Goal: Task Accomplishment & Management: Manage account settings

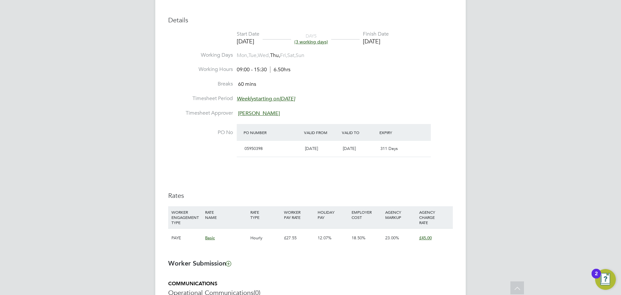
scroll to position [323, 0]
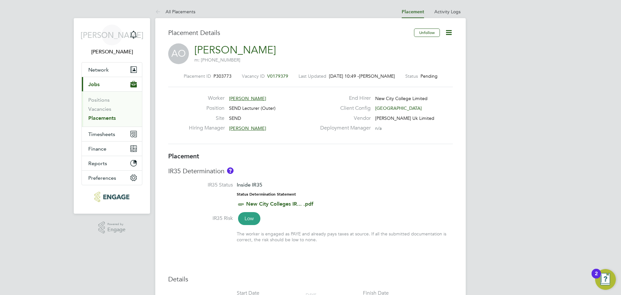
click at [449, 34] on icon at bounding box center [449, 32] width 8 height 8
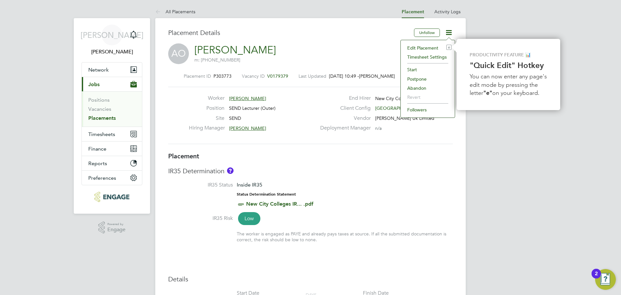
click at [423, 49] on li "Edit Placement e" at bounding box center [428, 47] width 48 height 9
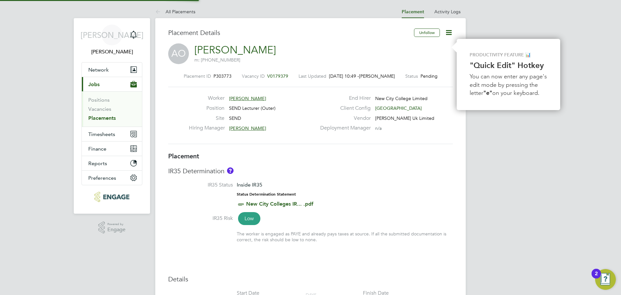
type input "[PERSON_NAME]"
type input "[DATE]"
type input "09:00"
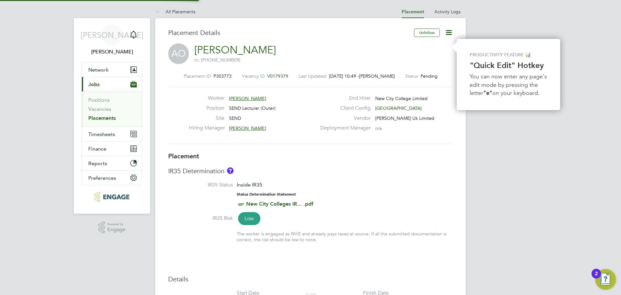
type input "15:30"
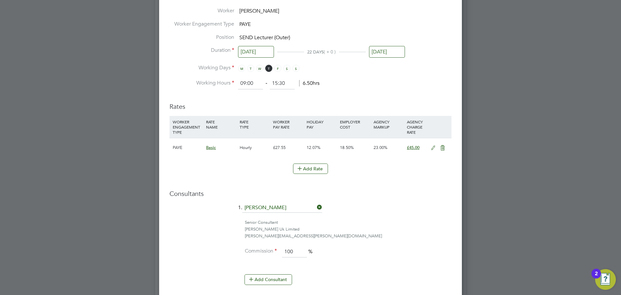
click at [433, 147] on icon at bounding box center [433, 147] width 8 height 5
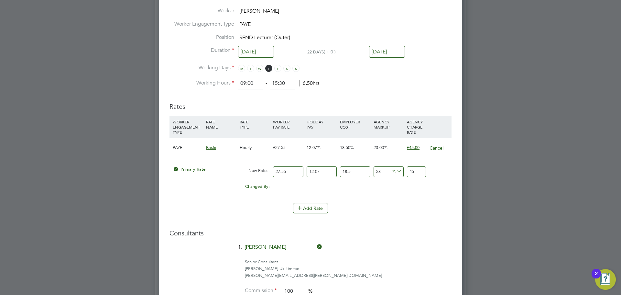
drag, startPoint x: 292, startPoint y: 172, endPoint x: 207, endPoint y: 166, distance: 86.0
click at [211, 168] on div "Primary Rate New Rates: 27.55 12.07 n/a 18.5 n/a 23 0 % 45" at bounding box center [310, 171] width 282 height 17
type input "3"
type input "4.900428855"
type input "30"
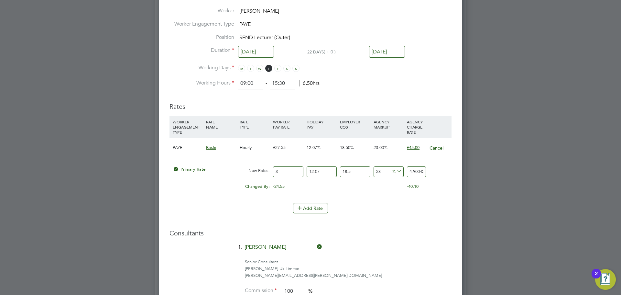
type input "49.00428855"
type input "3"
type input "4.900428855"
type input "32"
type input "52.27124112"
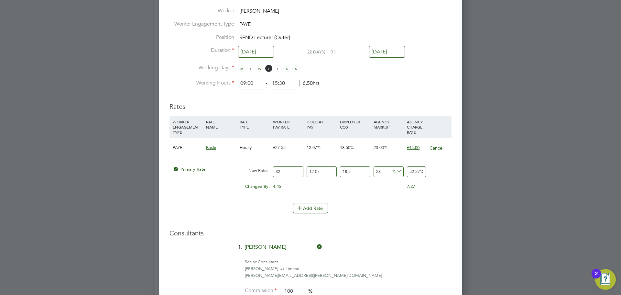
type input "32"
click at [431, 208] on div "Add Rate" at bounding box center [310, 208] width 282 height 10
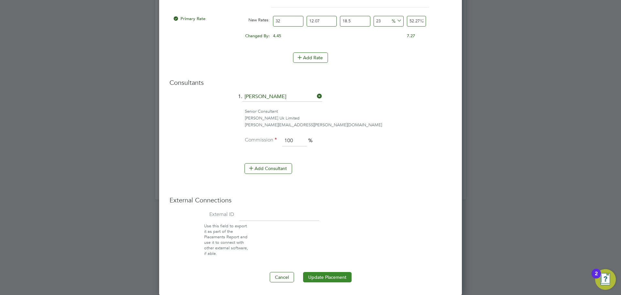
click at [328, 278] on button "Update Placement" at bounding box center [327, 277] width 49 height 10
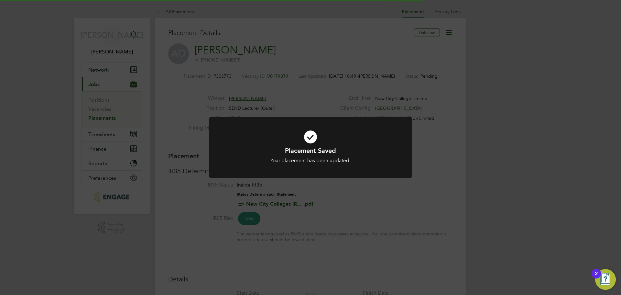
click at [490, 192] on div "Placement Saved Your placement has been updated. Cancel Okay" at bounding box center [310, 147] width 621 height 295
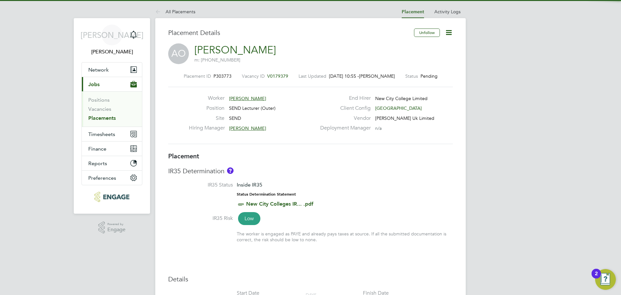
click at [449, 33] on icon at bounding box center [449, 32] width 8 height 8
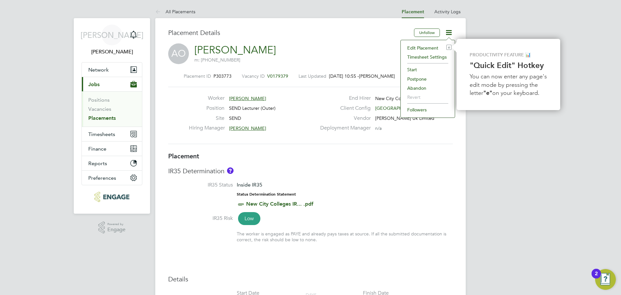
click at [425, 70] on li "Start" at bounding box center [428, 69] width 48 height 9
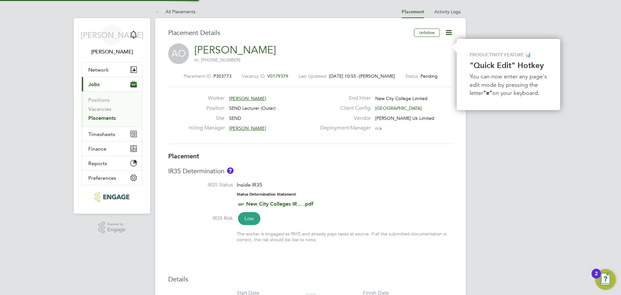
scroll to position [3, 3]
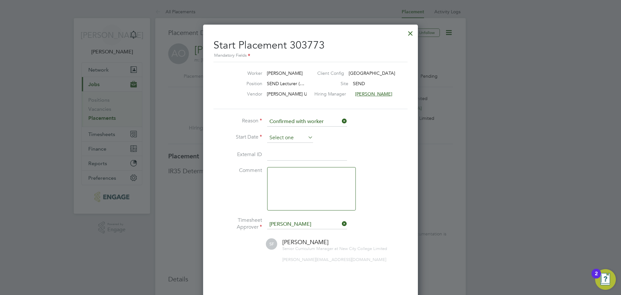
click at [306, 136] on input at bounding box center [290, 138] width 46 height 10
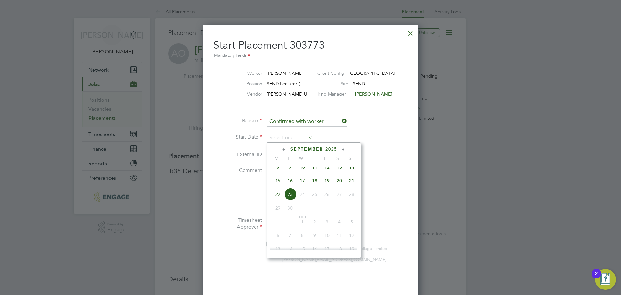
click at [276, 172] on span "8" at bounding box center [278, 167] width 12 height 12
type input "08 Sep 2025"
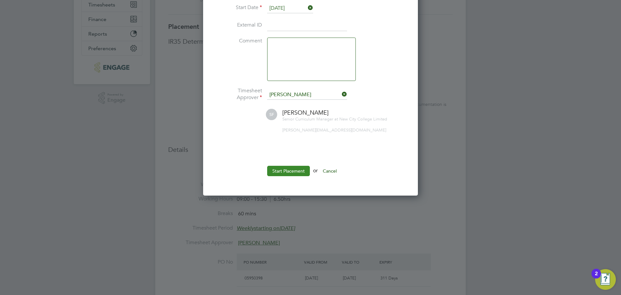
click at [299, 170] on button "Start Placement" at bounding box center [288, 171] width 43 height 10
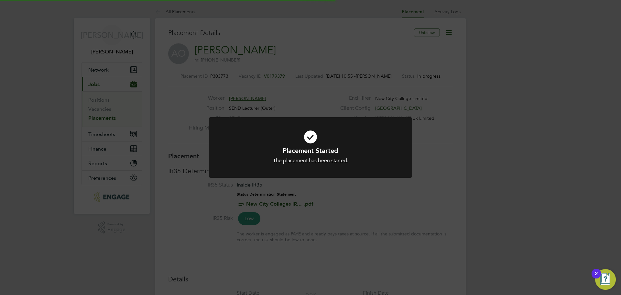
click at [434, 180] on div "Placement Started The placement has been started. Cancel Okay" at bounding box center [310, 147] width 621 height 295
